Goal: Information Seeking & Learning: Check status

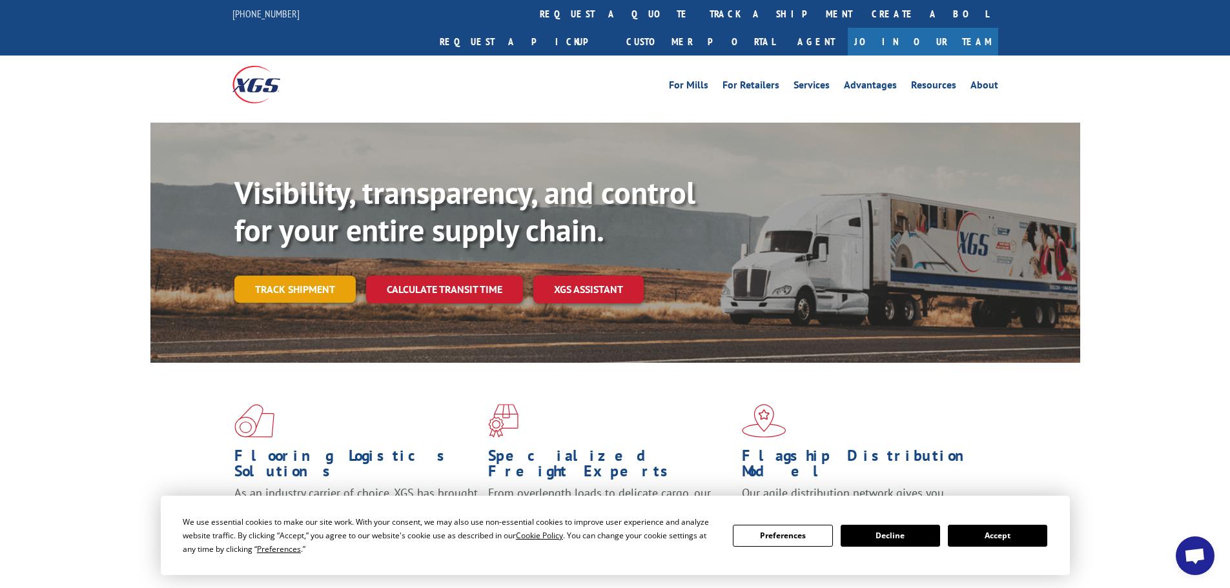
click at [277, 276] on link "Track shipment" at bounding box center [294, 289] width 121 height 27
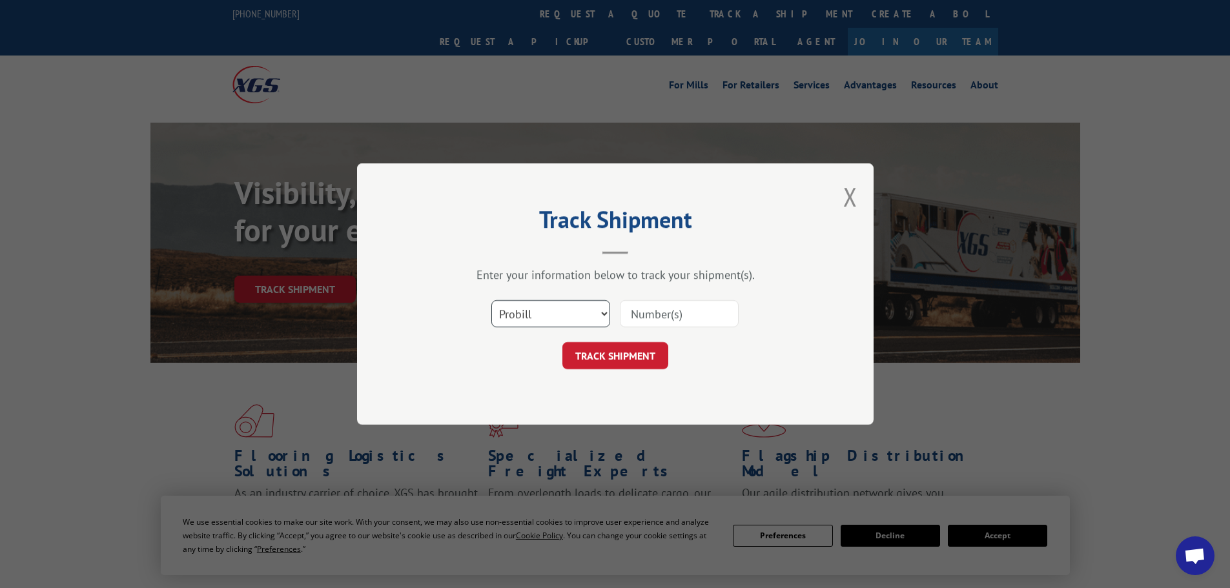
click at [601, 312] on select "Select category... Probill BOL PO" at bounding box center [550, 313] width 119 height 27
click at [491, 300] on select "Select category... Probill BOL PO" at bounding box center [550, 313] width 119 height 27
click at [644, 316] on input at bounding box center [679, 313] width 119 height 27
paste input "17347836"
type input "17347836"
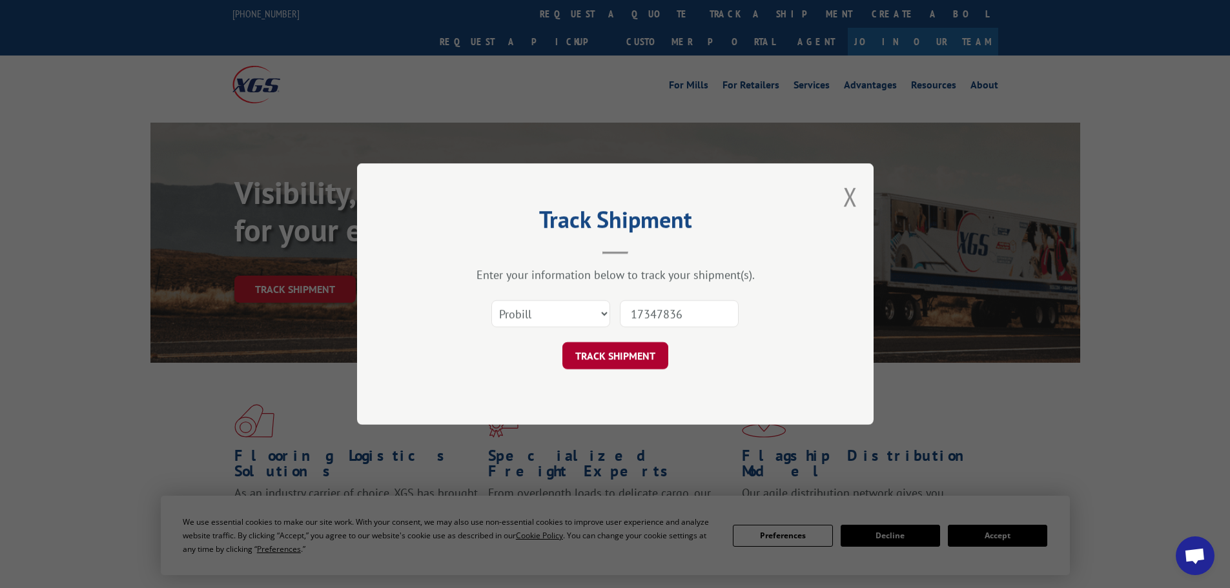
click at [604, 356] on button "TRACK SHIPMENT" at bounding box center [615, 355] width 106 height 27
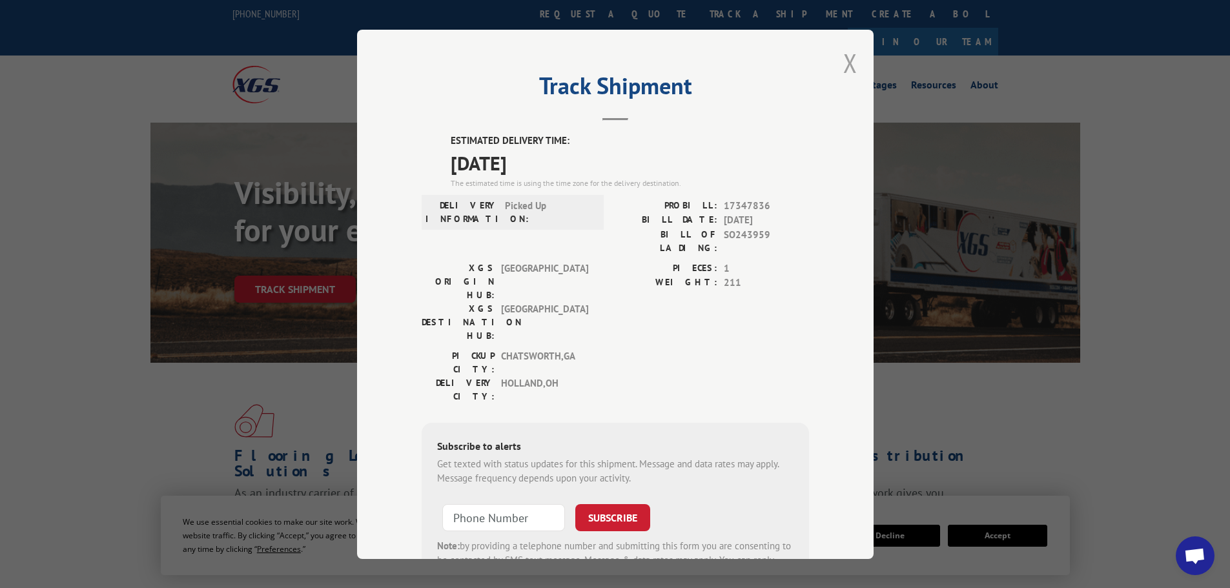
click at [846, 60] on button "Close modal" at bounding box center [850, 63] width 14 height 34
